Goal: Check status: Check status

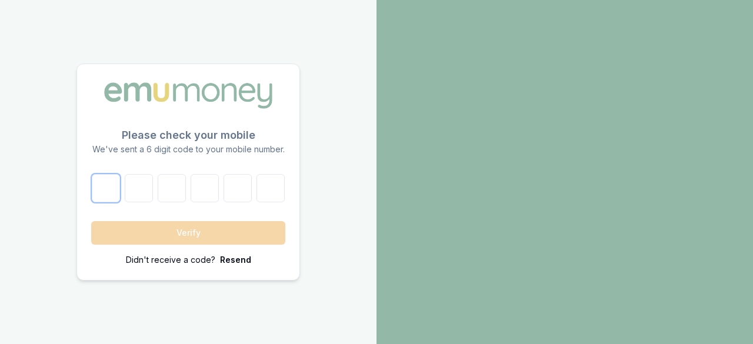
click at [102, 190] on input "number" at bounding box center [106, 188] width 28 height 28
type input "9"
type input "4"
type input "2"
type input "5"
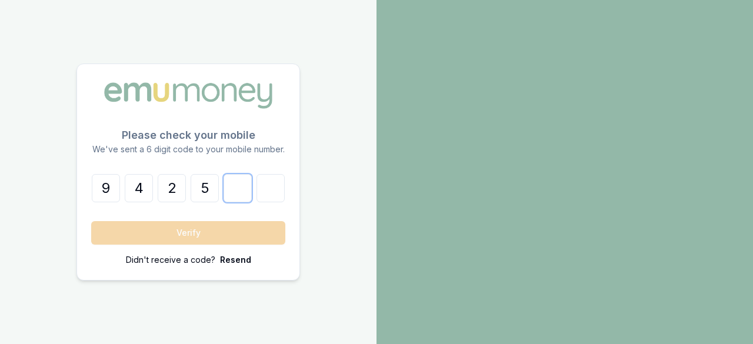
type input "2"
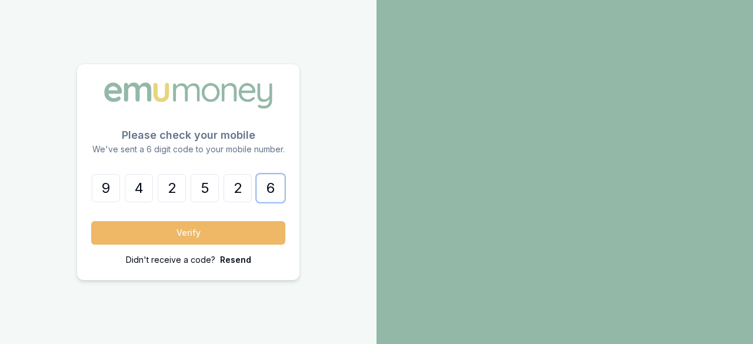
type input "6"
click at [165, 229] on button "Verify" at bounding box center [188, 233] width 194 height 24
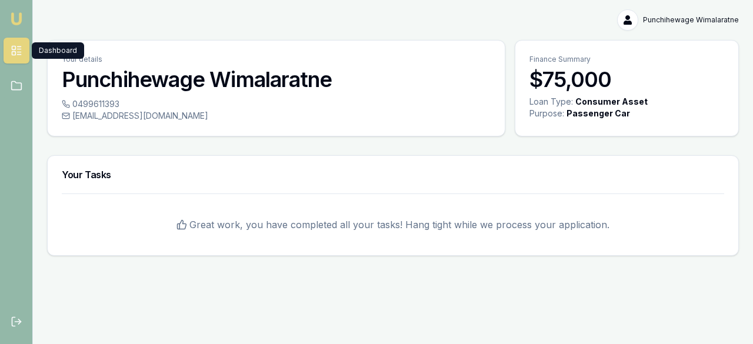
click at [12, 56] on link at bounding box center [17, 51] width 26 height 26
click at [8, 88] on link at bounding box center [17, 86] width 26 height 26
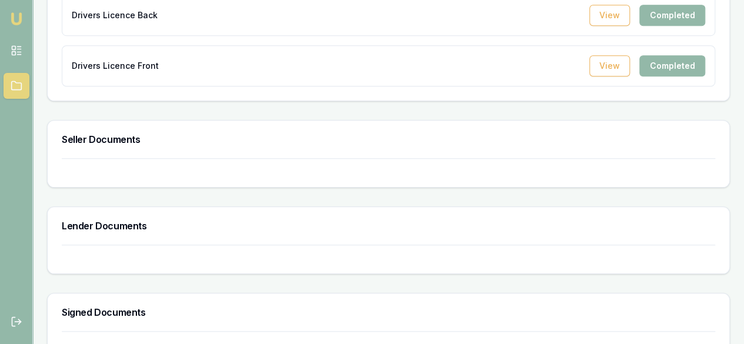
scroll to position [417, 0]
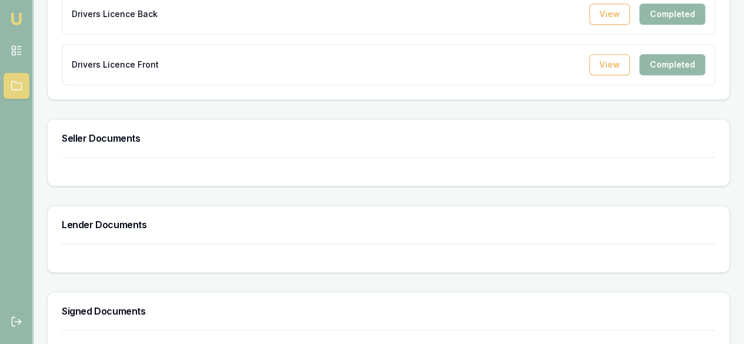
click at [116, 135] on h3 "Seller Documents" at bounding box center [389, 138] width 654 height 9
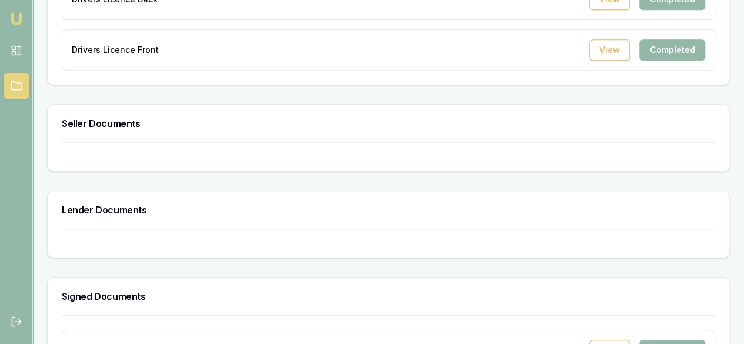
scroll to position [411, 0]
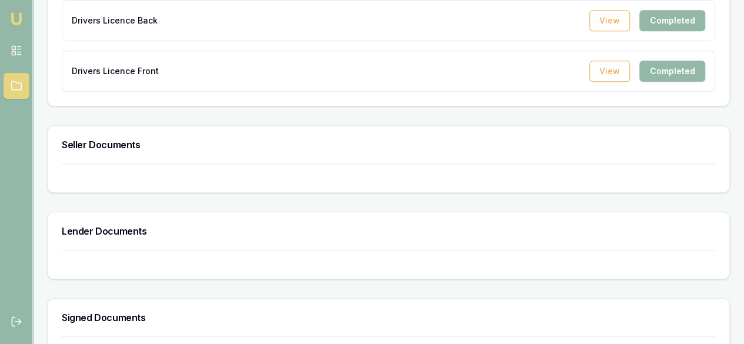
click at [111, 145] on h3 "Seller Documents" at bounding box center [389, 144] width 654 height 9
click at [114, 227] on h3 "Lender Documents" at bounding box center [389, 231] width 654 height 9
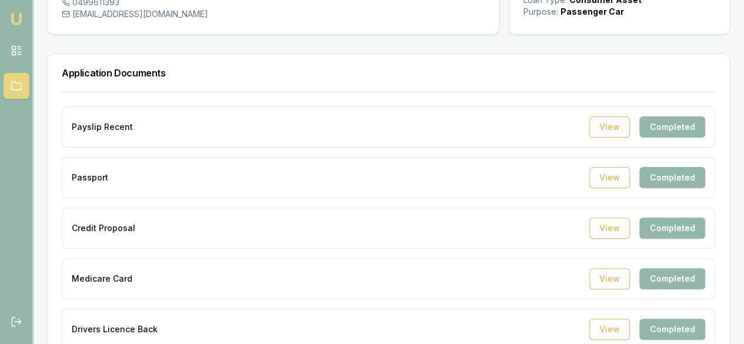
scroll to position [0, 0]
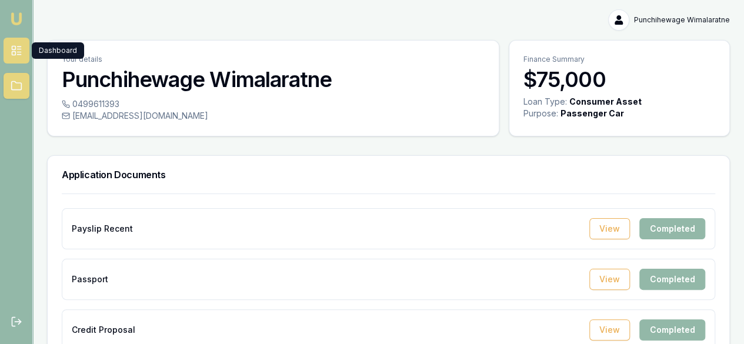
click at [16, 53] on icon at bounding box center [17, 51] width 12 height 12
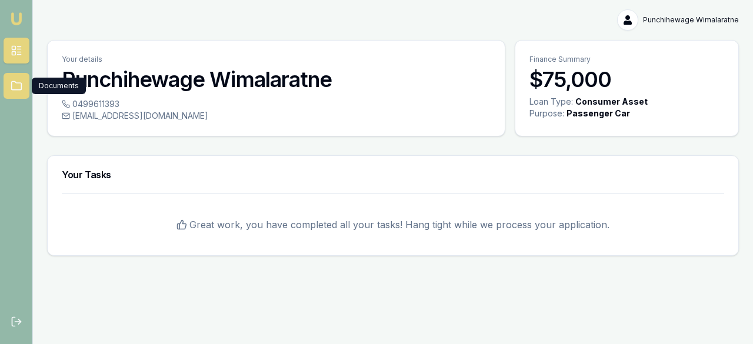
click at [21, 86] on icon at bounding box center [16, 86] width 10 height 8
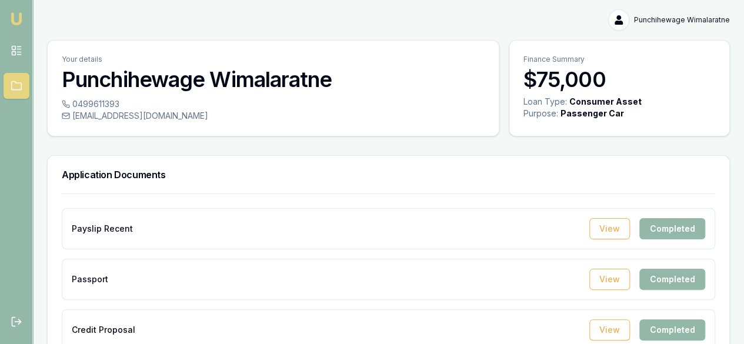
click at [19, 14] on img at bounding box center [16, 19] width 14 height 14
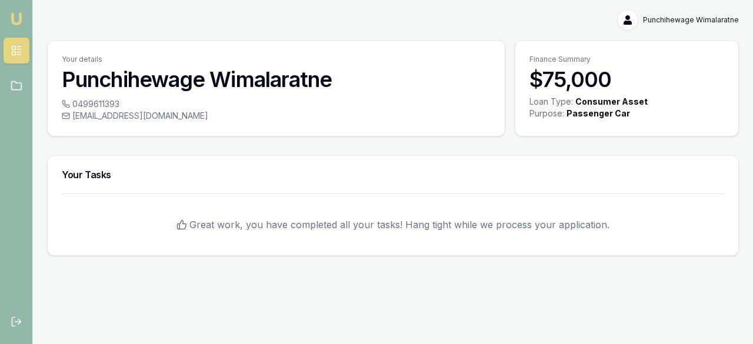
click at [662, 19] on html "Emu Broker Punchihewage Wimalaratne Toggle Menu Your details Punchihewage Wimal…" at bounding box center [376, 172] width 753 height 344
click at [470, 279] on html "Emu Broker Punchihewage Wimalaratne Toggle Menu Your details Punchihewage Wimal…" at bounding box center [376, 172] width 753 height 344
click at [660, 22] on html "Emu Broker Punchihewage Wimalaratne Toggle Menu Your details Punchihewage Wimal…" at bounding box center [376, 172] width 753 height 344
click at [682, 49] on div "My Account" at bounding box center [701, 45] width 69 height 19
click at [14, 52] on html "Emu Broker Punchihewage Wimalaratne Toggle Menu Your details Punchihewage Wimal…" at bounding box center [376, 172] width 753 height 344
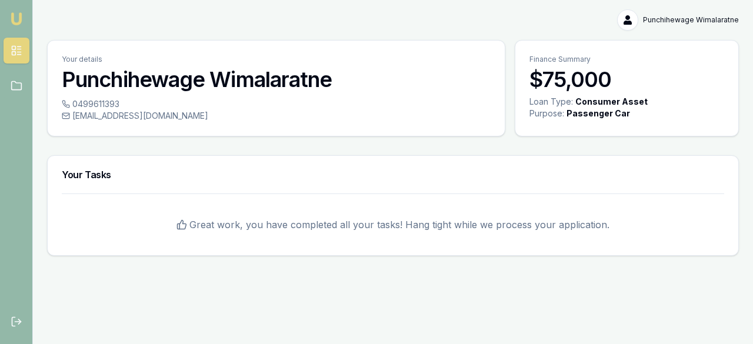
click at [25, 52] on link at bounding box center [17, 51] width 26 height 26
click at [14, 82] on icon at bounding box center [17, 86] width 12 height 12
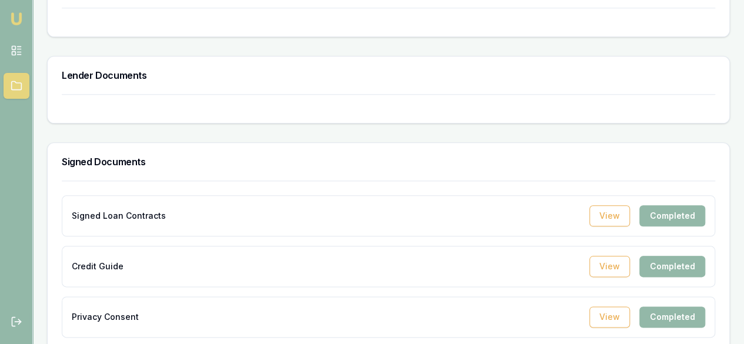
scroll to position [578, 0]
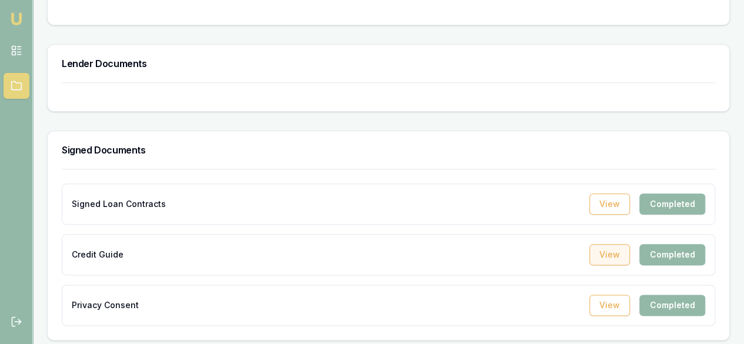
click at [614, 251] on button "View" at bounding box center [610, 254] width 41 height 21
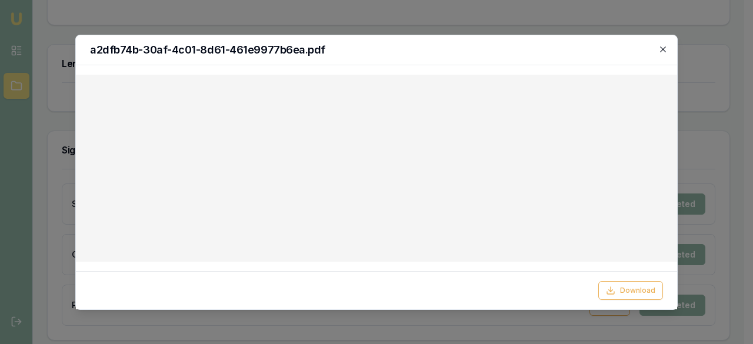
click at [662, 48] on icon "button" at bounding box center [662, 48] width 5 height 5
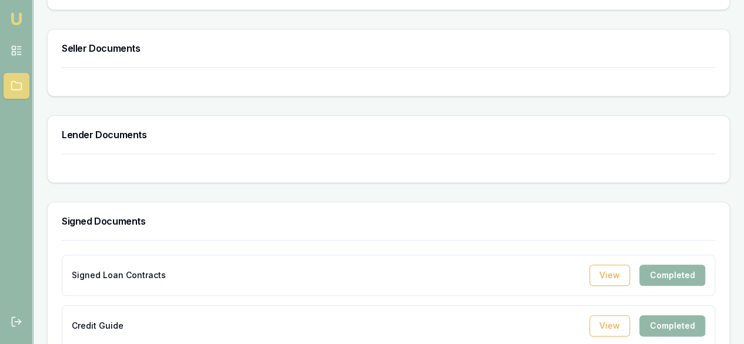
scroll to position [504, 0]
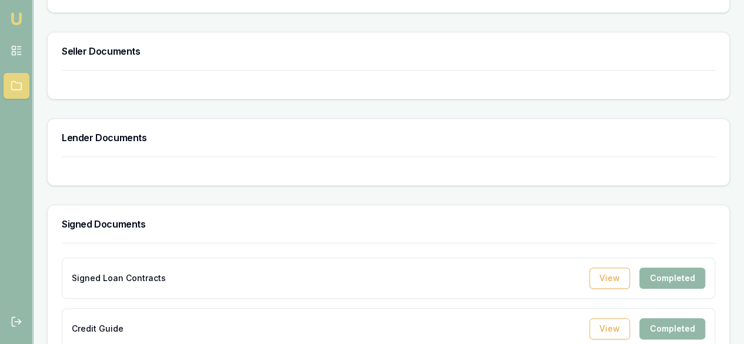
click at [98, 133] on h3 "Lender Documents" at bounding box center [389, 137] width 654 height 9
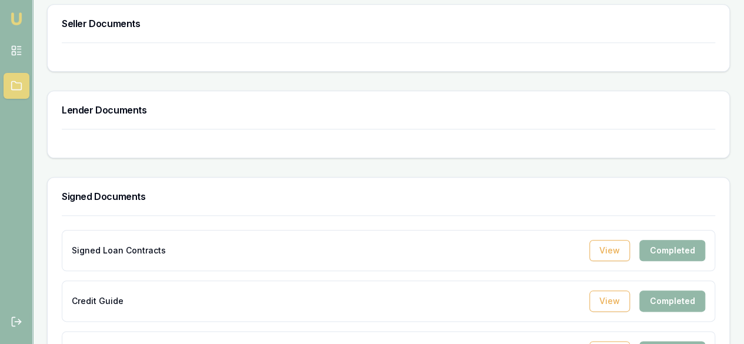
scroll to position [543, 0]
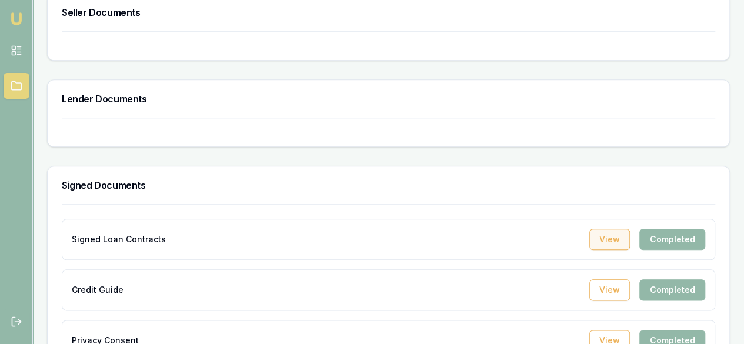
click at [615, 238] on button "View" at bounding box center [610, 239] width 41 height 21
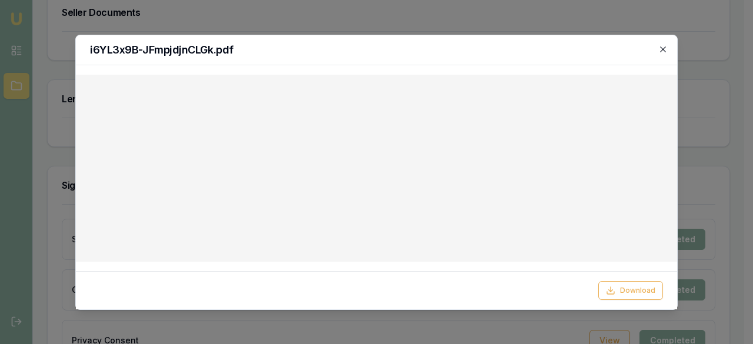
click at [662, 52] on icon "button" at bounding box center [662, 49] width 9 height 9
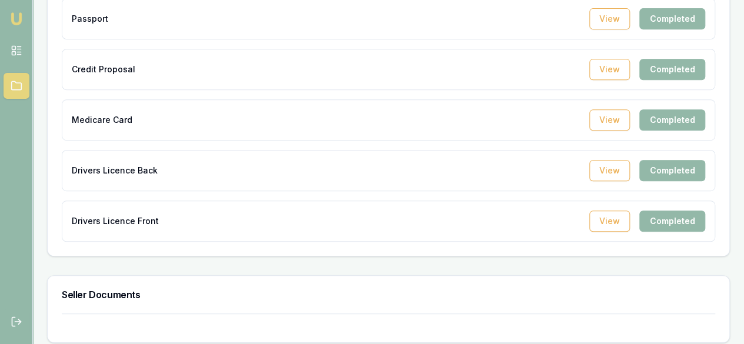
scroll to position [0, 0]
